Goal: Transaction & Acquisition: Download file/media

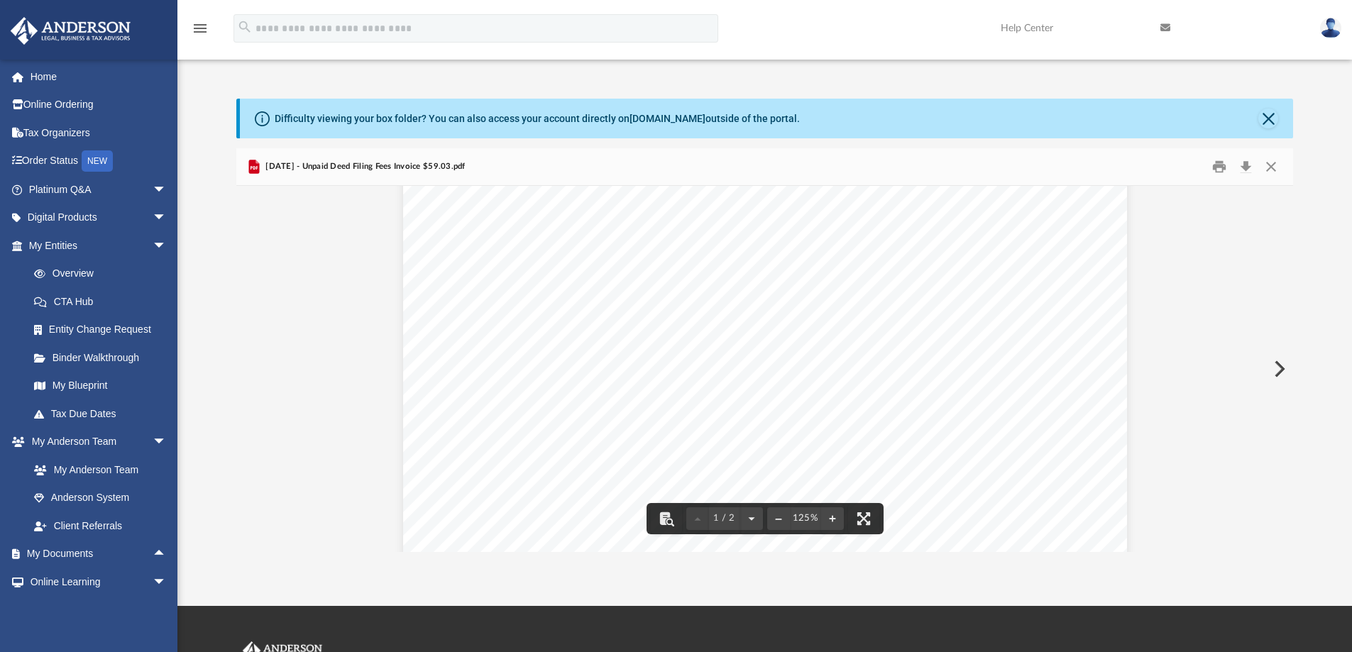
scroll to position [284, 0]
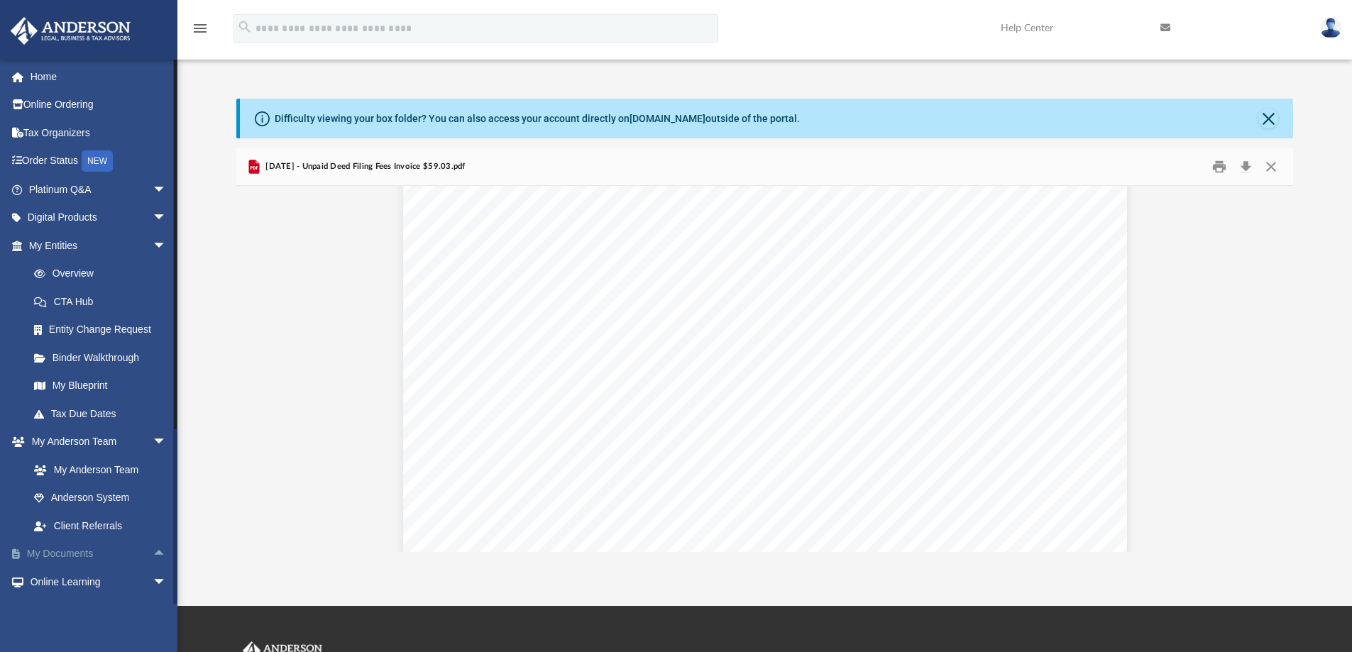
click at [92, 545] on link "My Documents arrow_drop_up" at bounding box center [99, 554] width 178 height 28
click at [84, 553] on link "My Documents arrow_drop_up" at bounding box center [99, 554] width 178 height 28
click at [77, 549] on link "My Documents arrow_drop_up" at bounding box center [99, 554] width 178 height 28
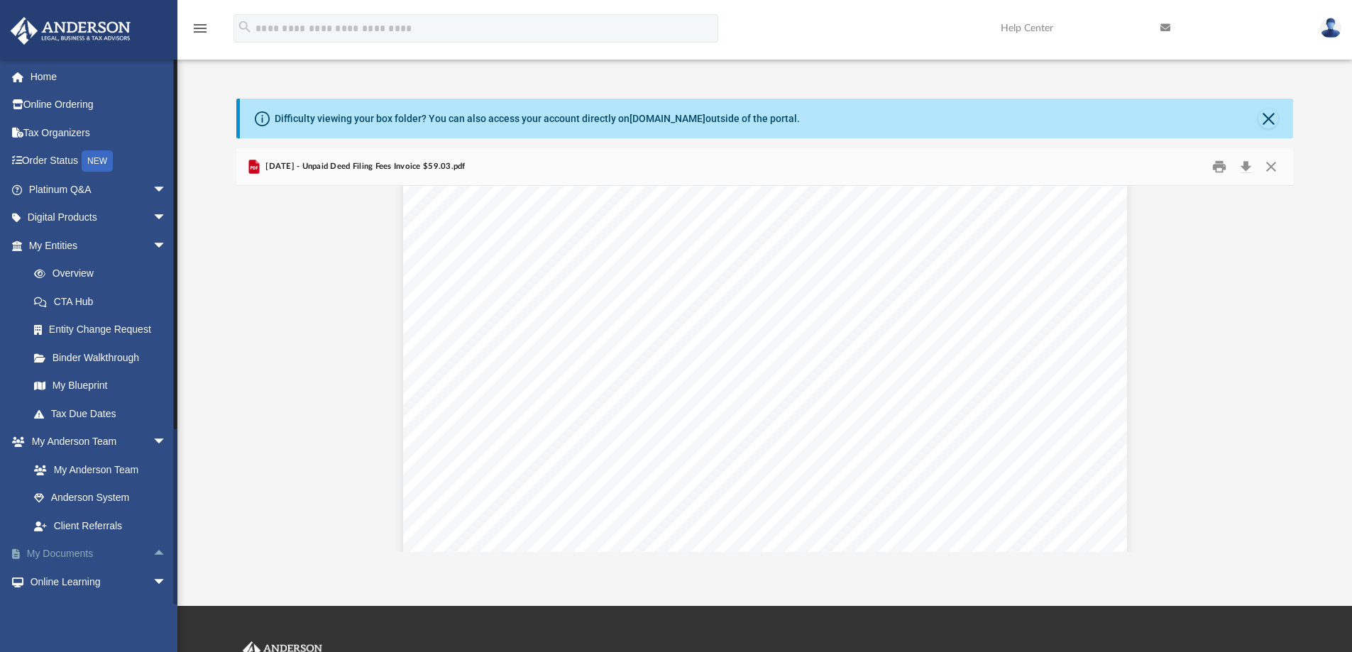
click at [77, 549] on link "My Documents arrow_drop_up" at bounding box center [99, 554] width 178 height 28
click at [68, 71] on link "Home" at bounding box center [99, 76] width 178 height 28
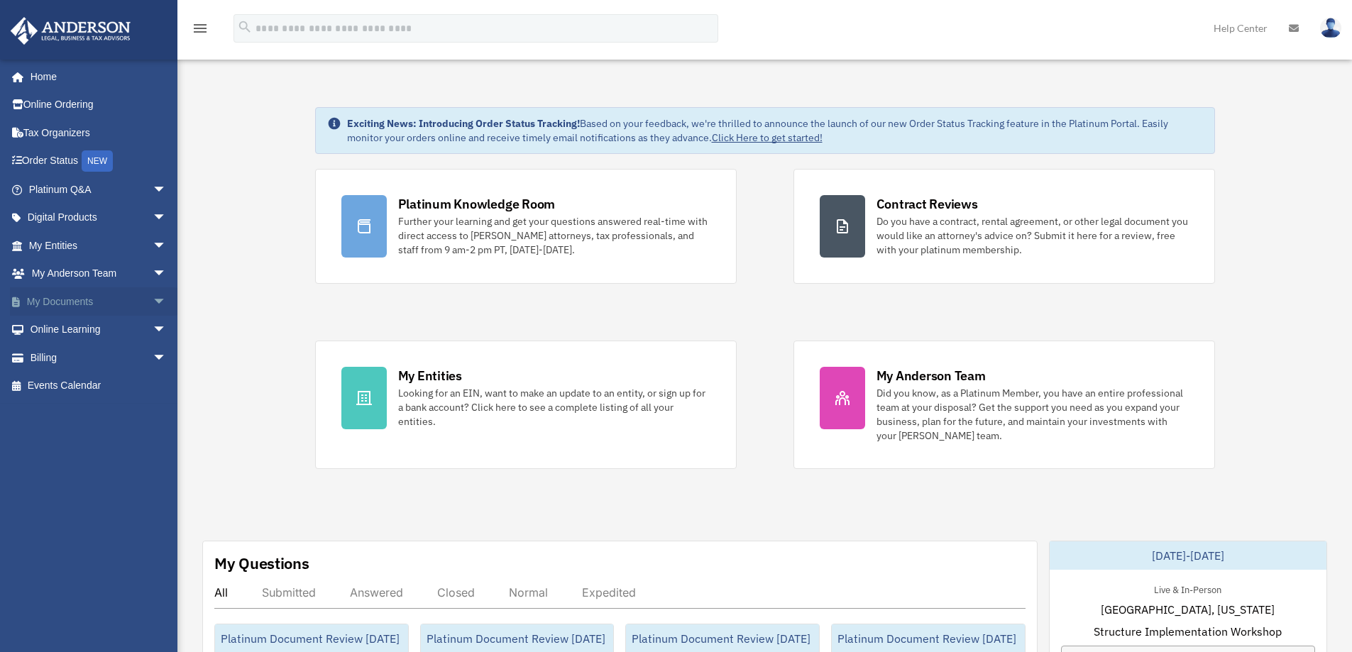
click at [77, 304] on link "My Documents arrow_drop_down" at bounding box center [99, 301] width 178 height 28
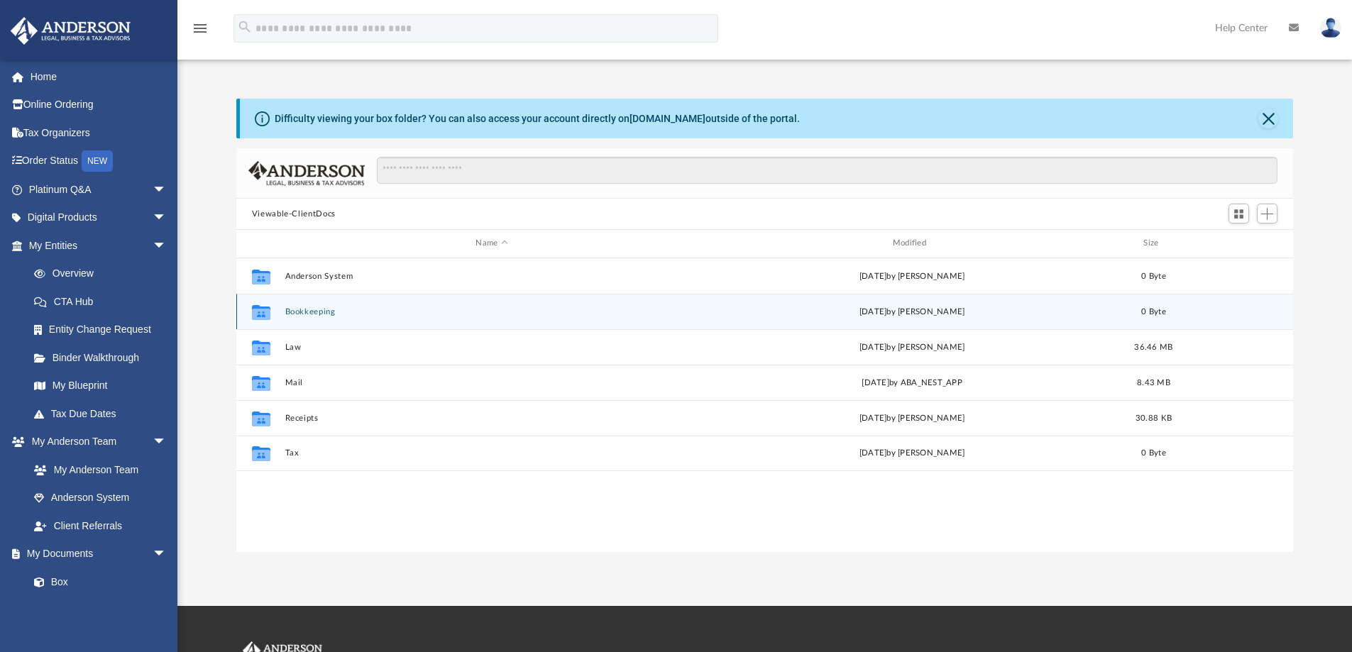
scroll to position [312, 1046]
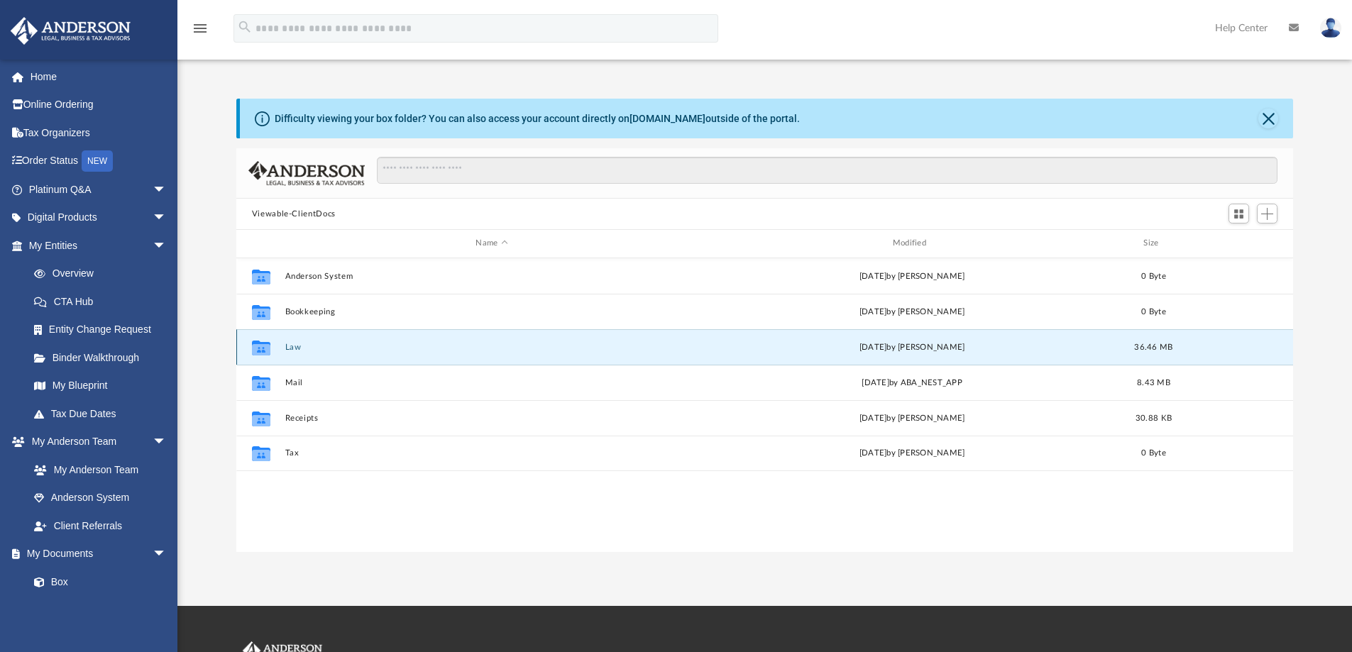
click at [295, 344] on button "Law" at bounding box center [492, 347] width 414 height 9
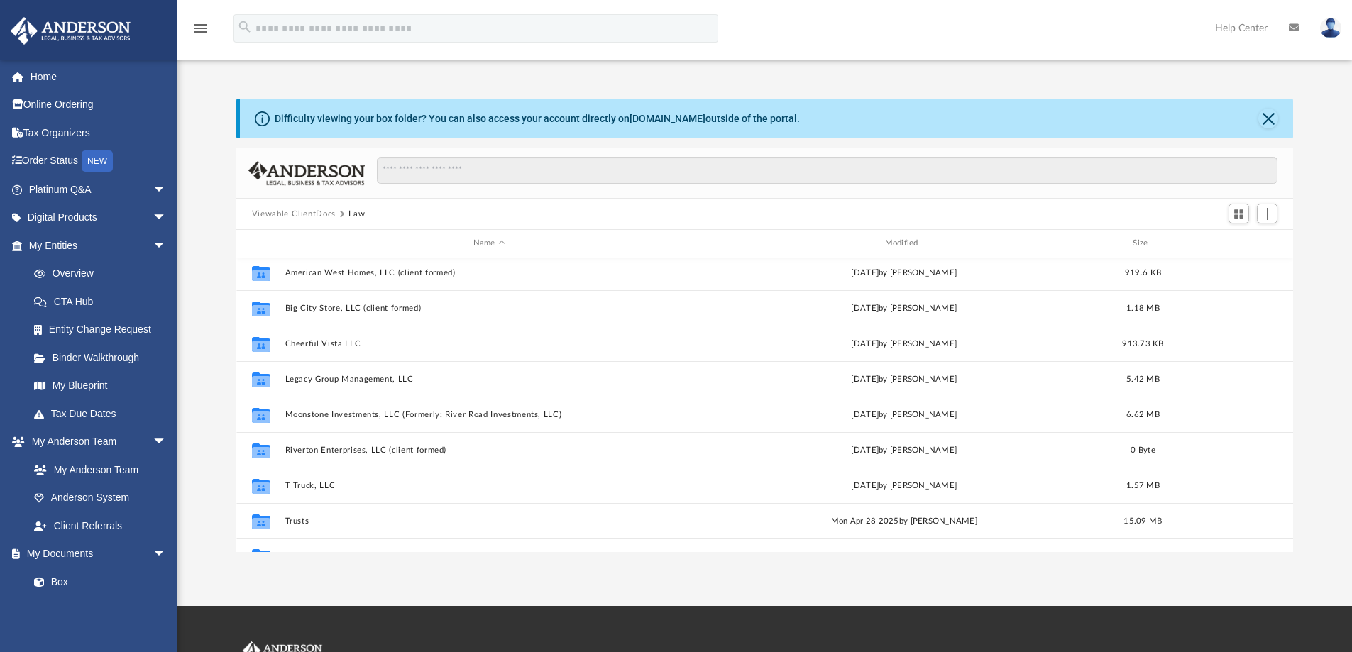
scroll to position [61, 0]
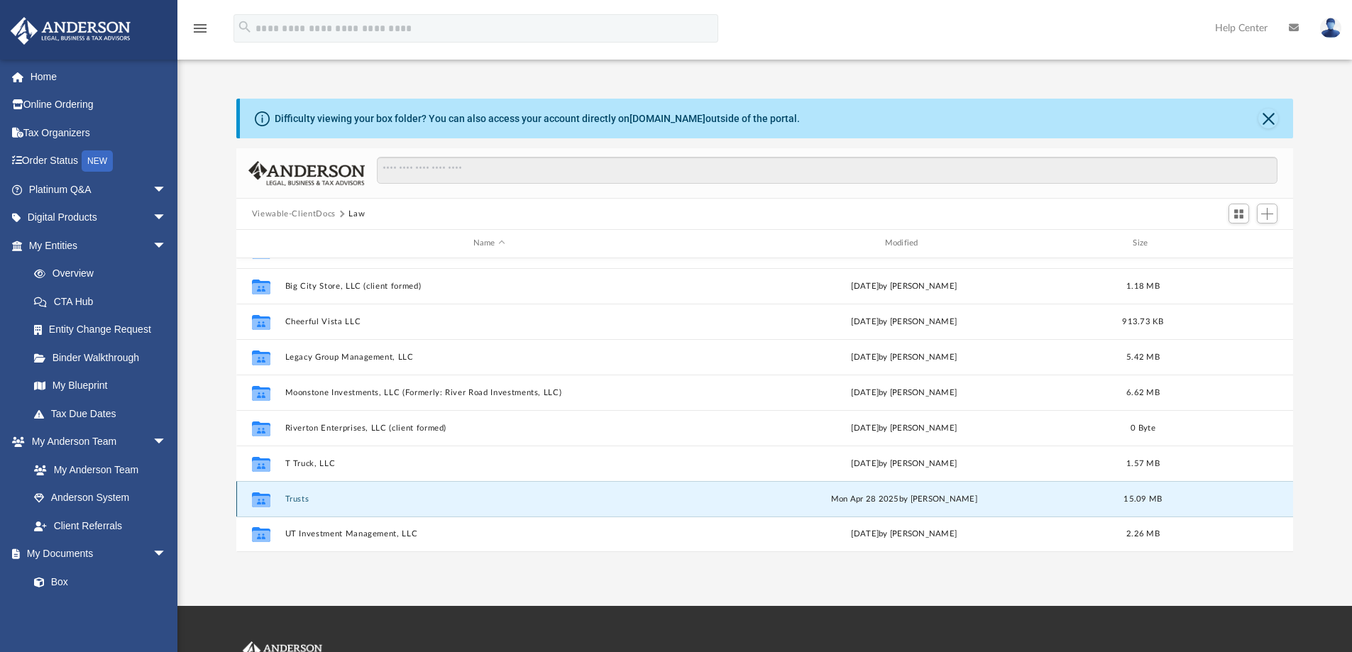
click at [291, 497] on button "Trusts" at bounding box center [489, 499] width 409 height 9
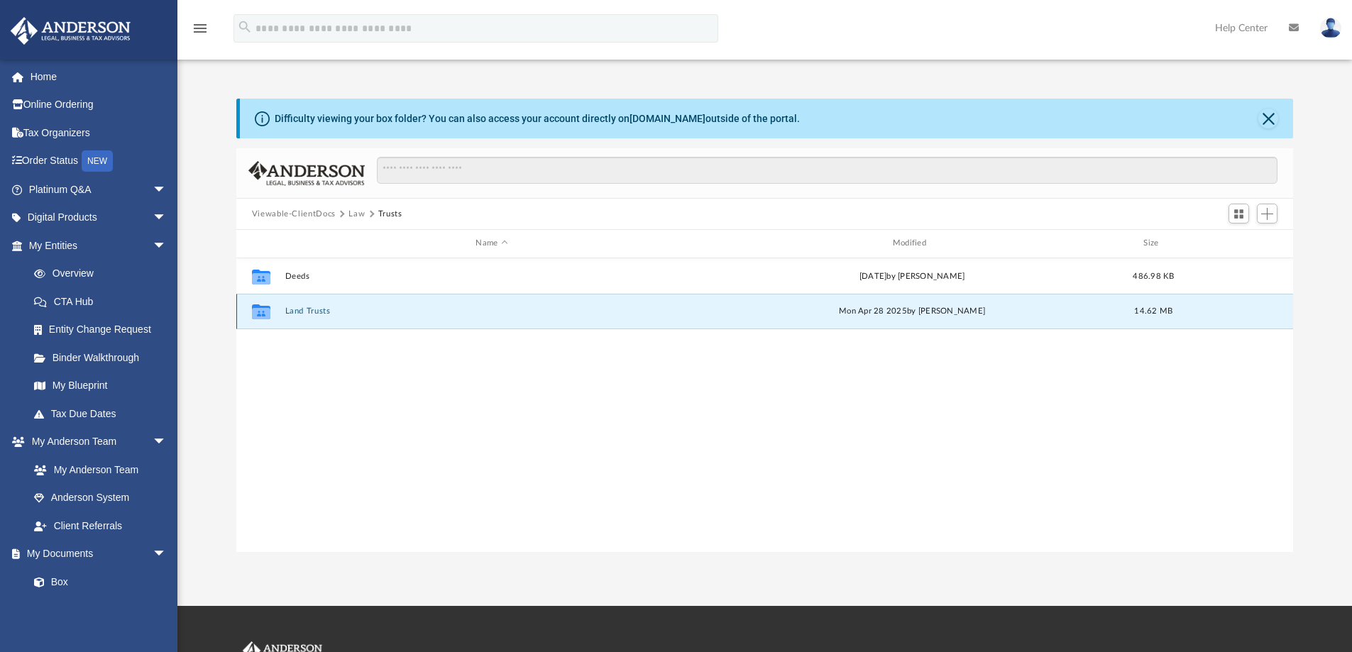
click at [303, 309] on button "Land Trusts" at bounding box center [492, 311] width 414 height 9
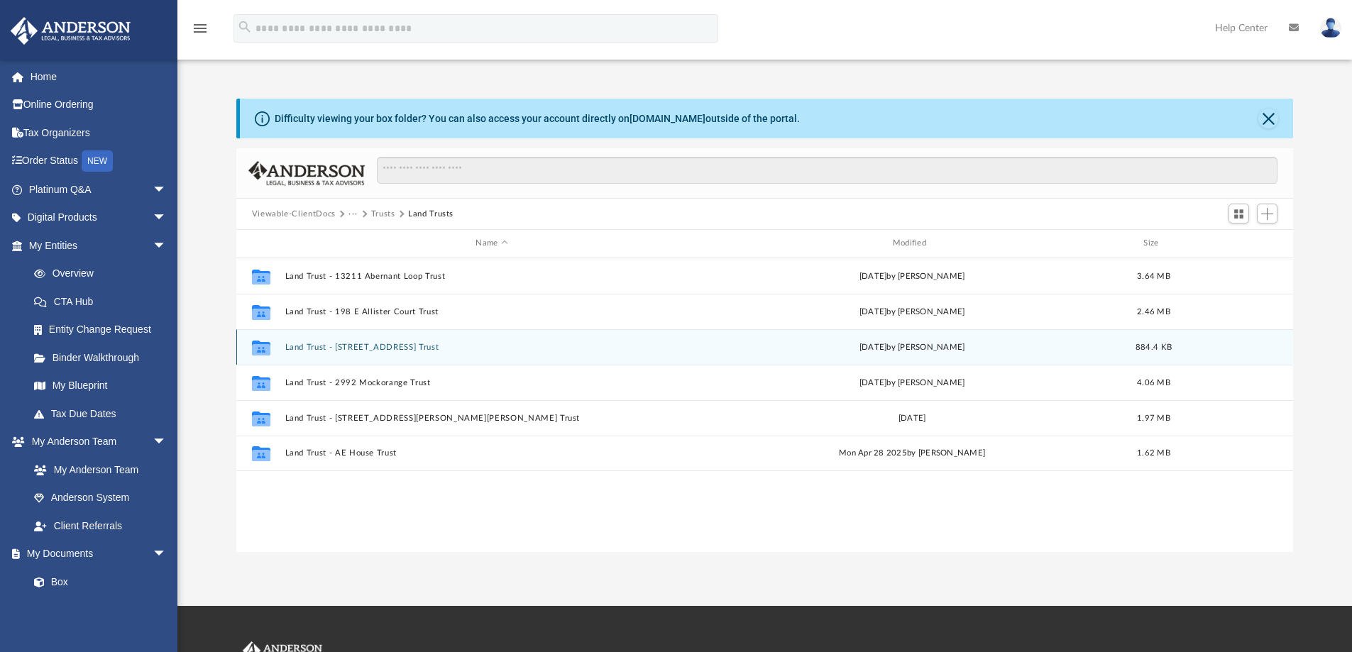
click at [409, 346] on button "Land Trust - 1982 W Golden Valley Drive Trust" at bounding box center [492, 347] width 414 height 9
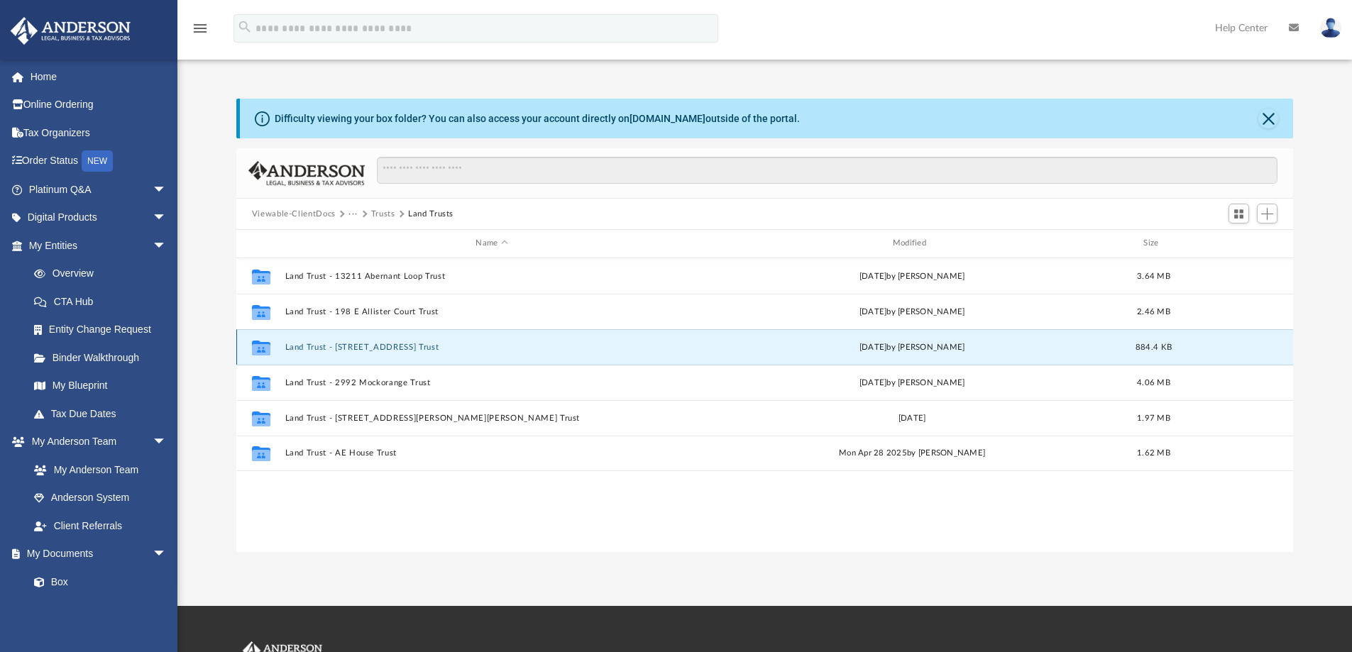
click at [409, 346] on button "Land Trust - 1982 W Golden Valley Drive Trust" at bounding box center [492, 347] width 414 height 9
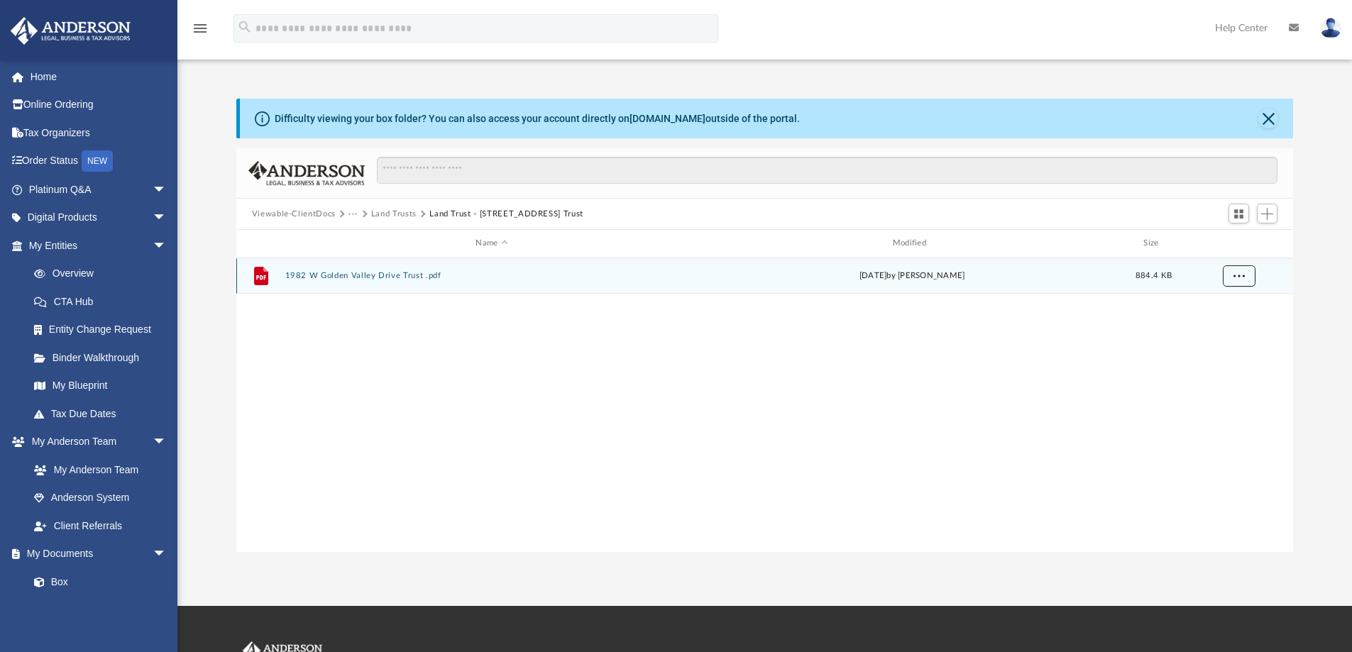
click at [1237, 271] on button "More options" at bounding box center [1238, 275] width 33 height 21
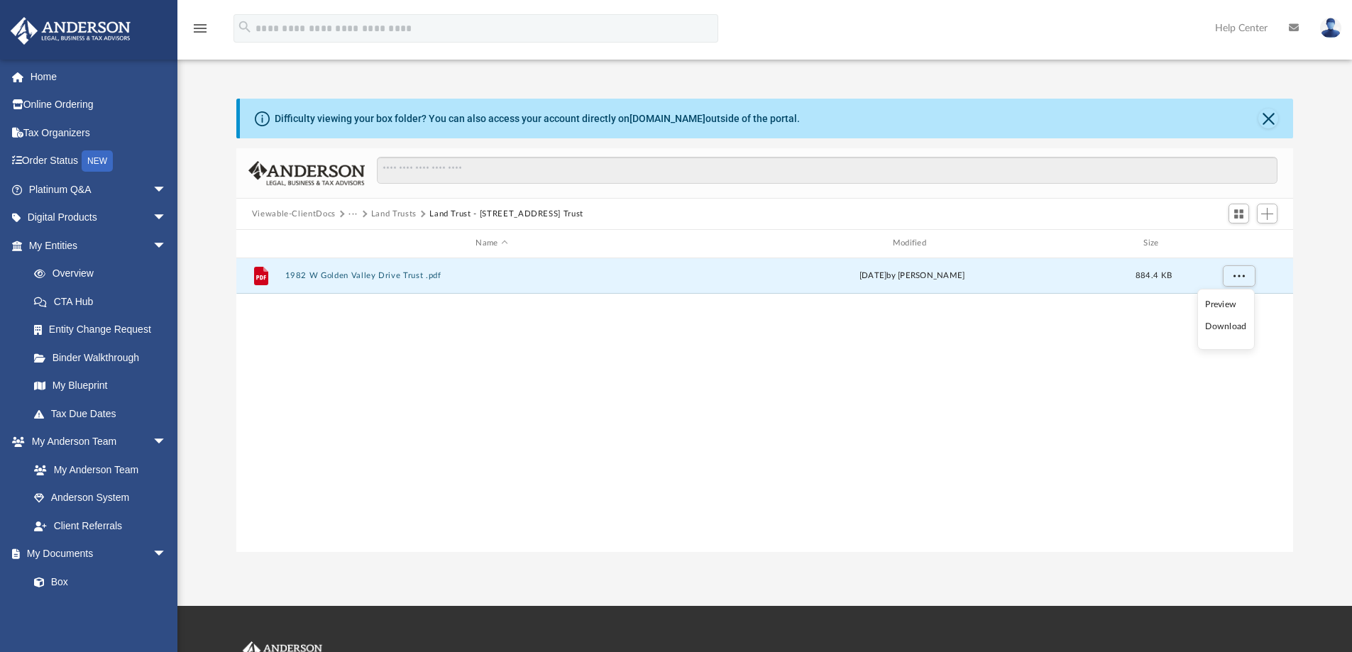
click at [1217, 328] on li "Download" at bounding box center [1225, 326] width 41 height 15
